Goal: Transaction & Acquisition: Purchase product/service

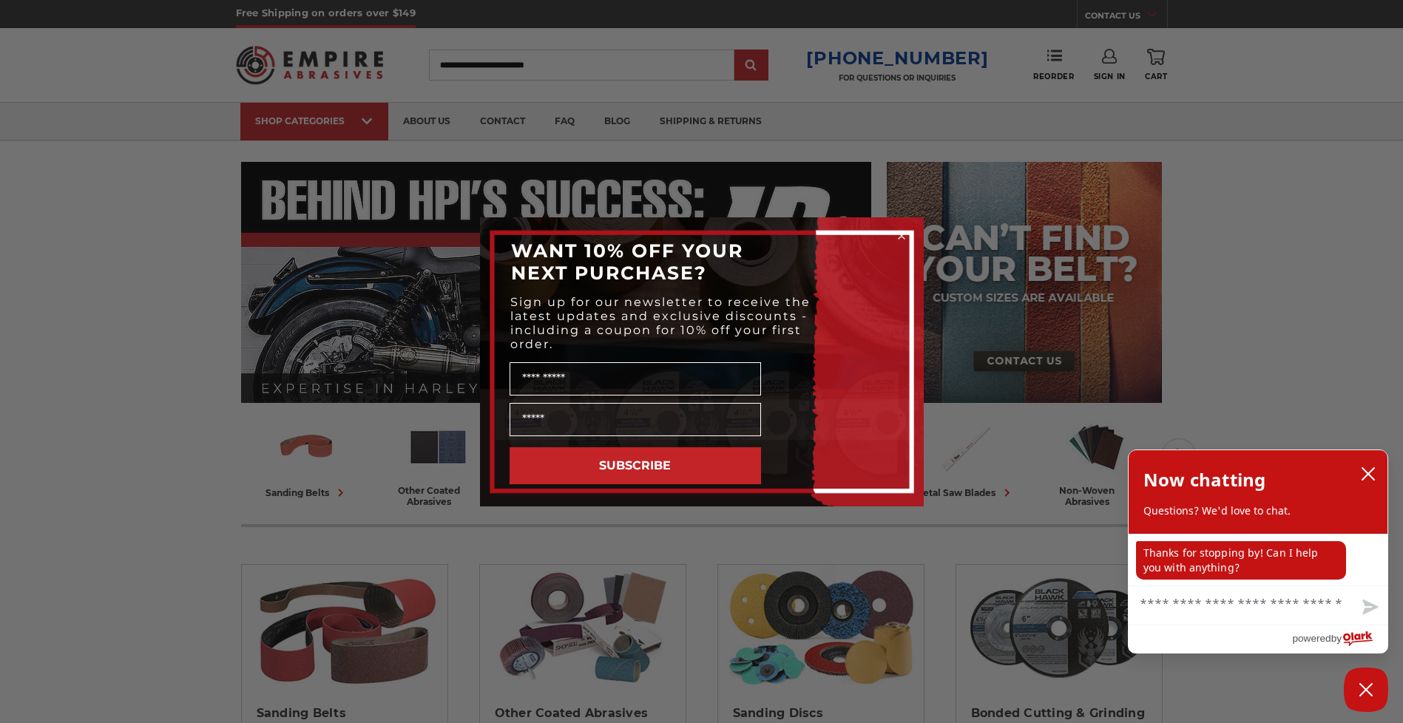
click at [898, 235] on circle "Close dialog" at bounding box center [901, 235] width 14 height 14
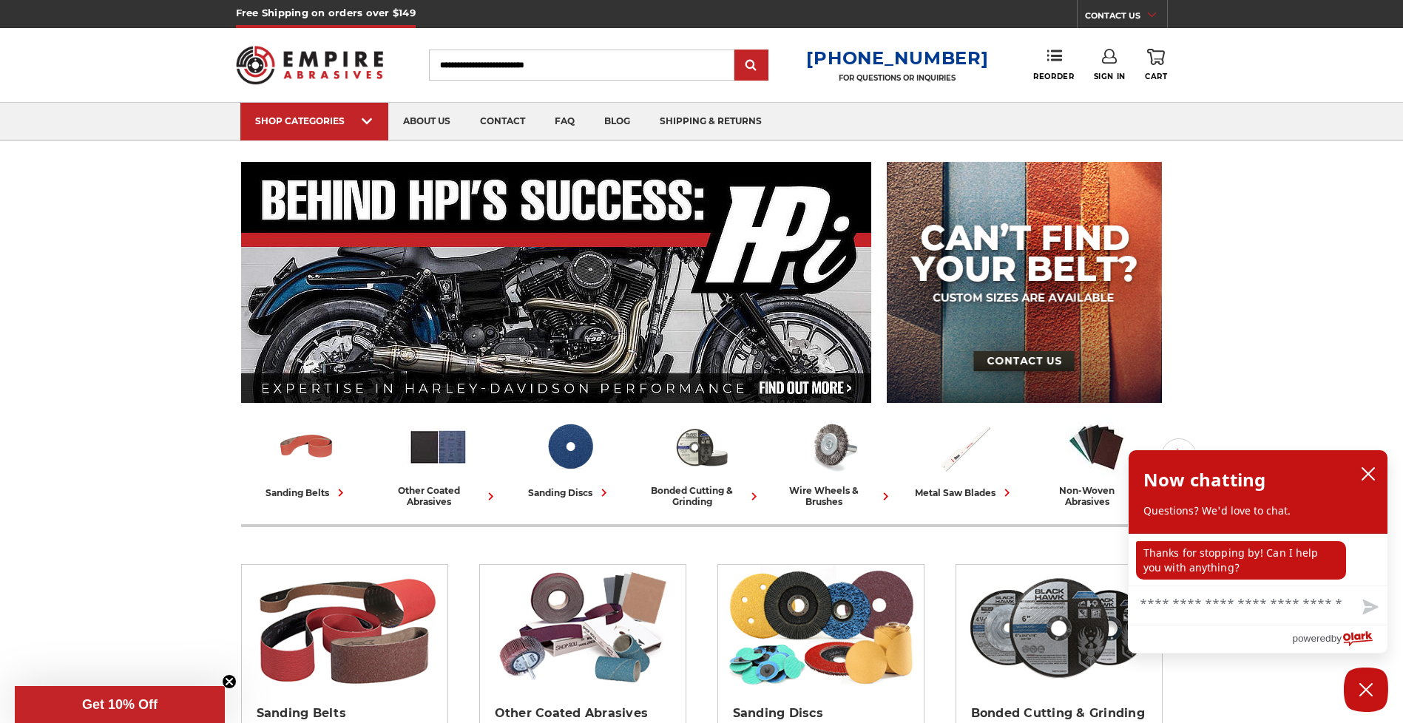
click at [630, 75] on input "Search" at bounding box center [581, 65] width 305 height 31
type input "*****"
click at [736, 51] on input "submit" at bounding box center [751, 66] width 30 height 30
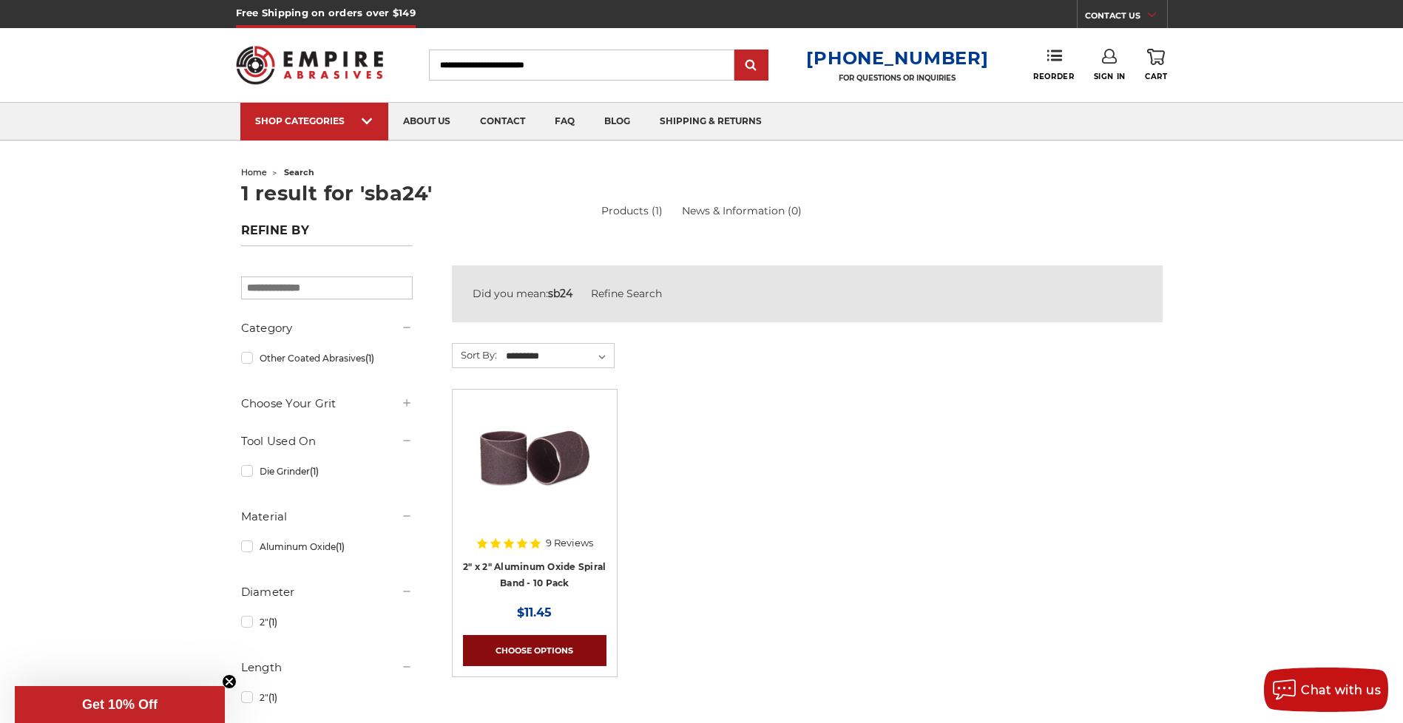
click at [552, 653] on link "Choose Options" at bounding box center [534, 650] width 143 height 31
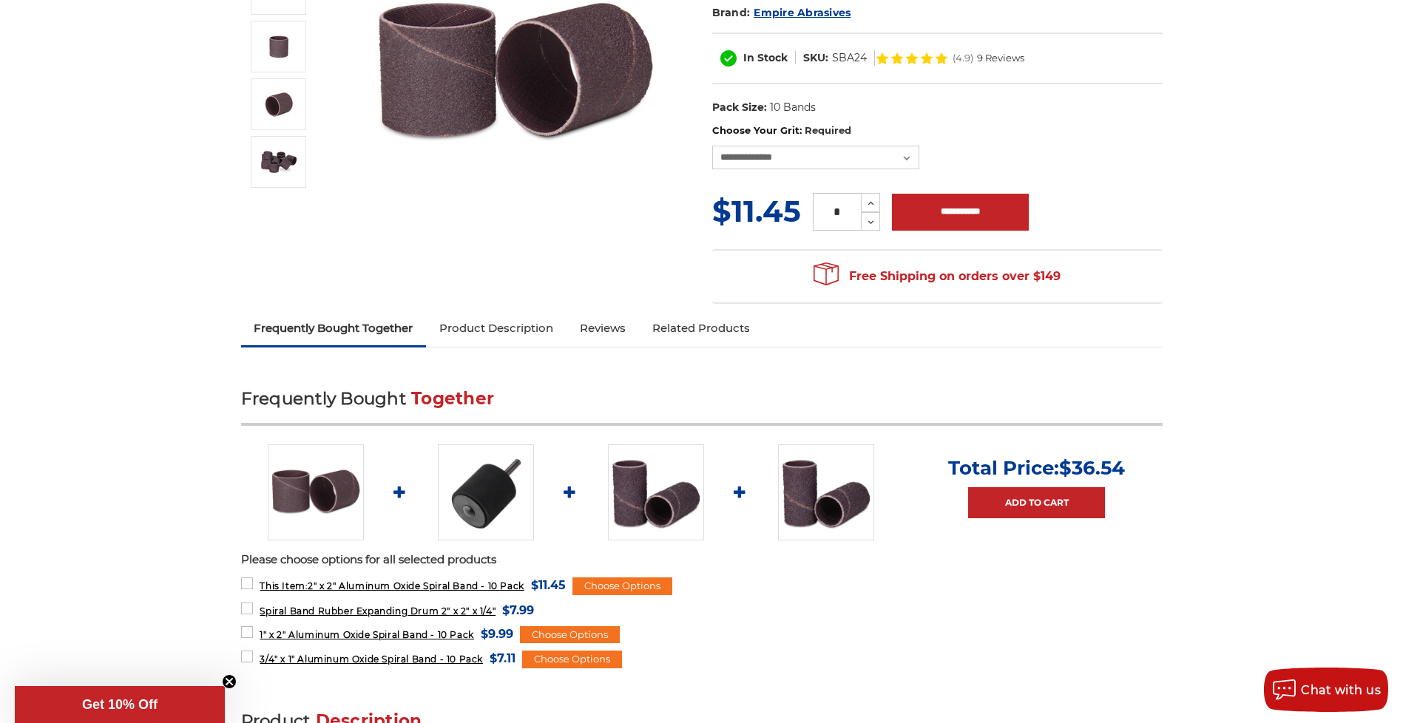
scroll to position [296, 0]
